Goal: Task Accomplishment & Management: Book appointment/travel/reservation

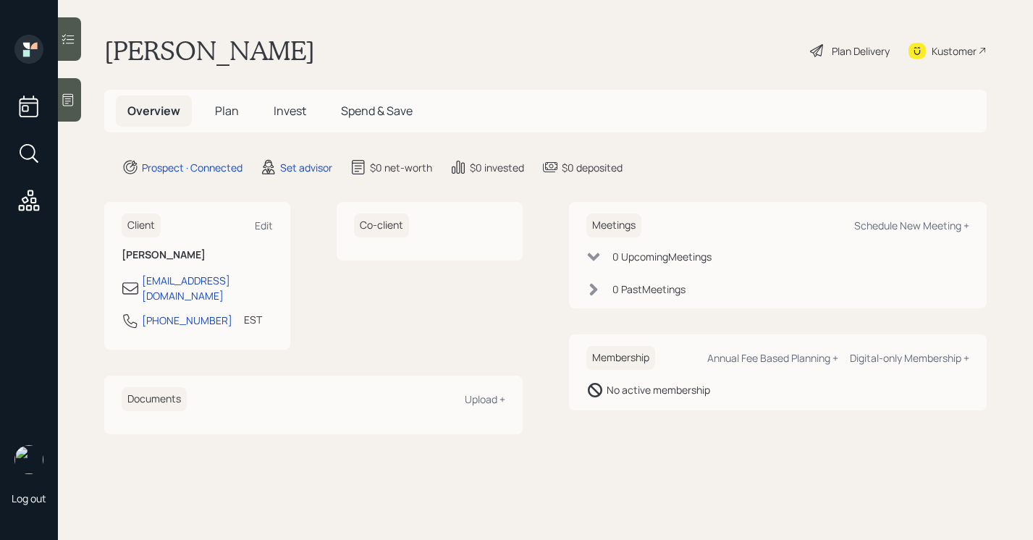
click at [66, 104] on icon at bounding box center [68, 100] width 11 height 12
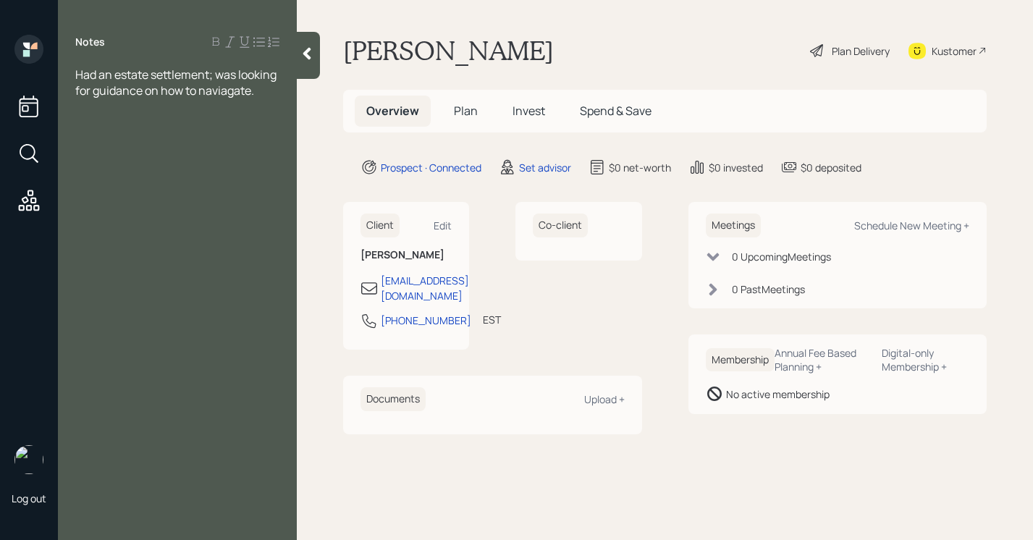
click at [308, 43] on div at bounding box center [308, 55] width 23 height 47
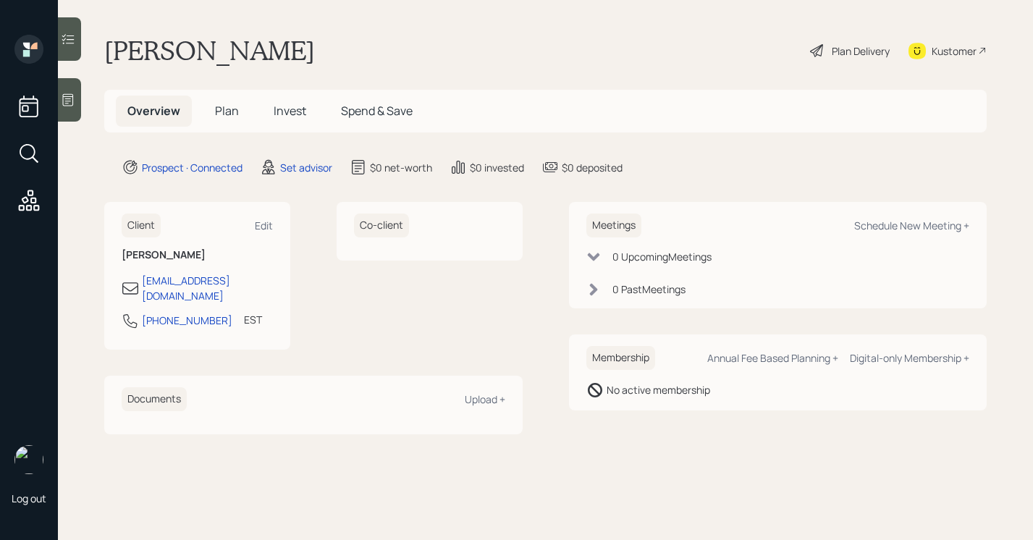
click at [878, 216] on div "Meetings Schedule New Meeting +" at bounding box center [778, 226] width 384 height 24
click at [882, 223] on div "Schedule New Meeting +" at bounding box center [911, 226] width 115 height 14
select select "round-robin"
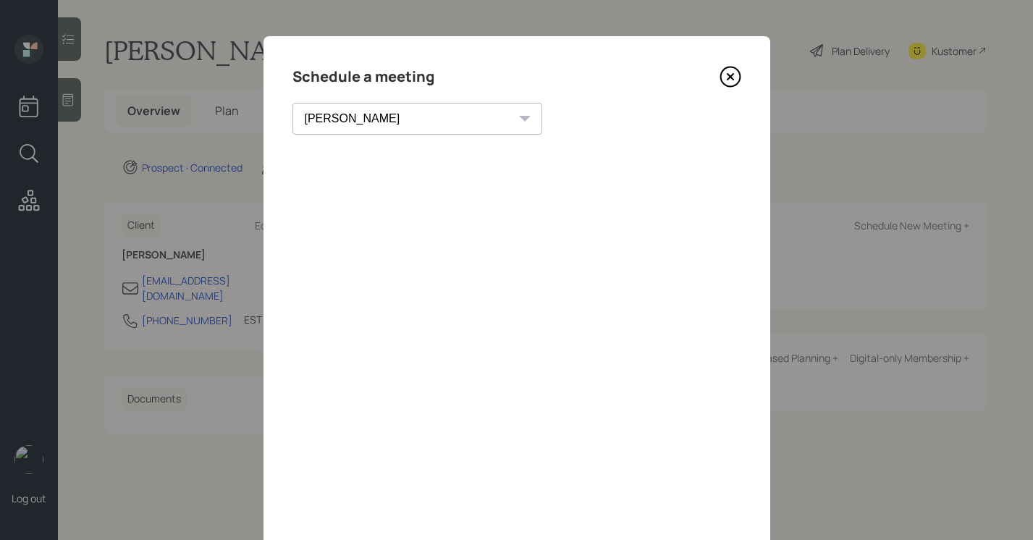
scroll to position [111, 0]
